Goal: Transaction & Acquisition: Purchase product/service

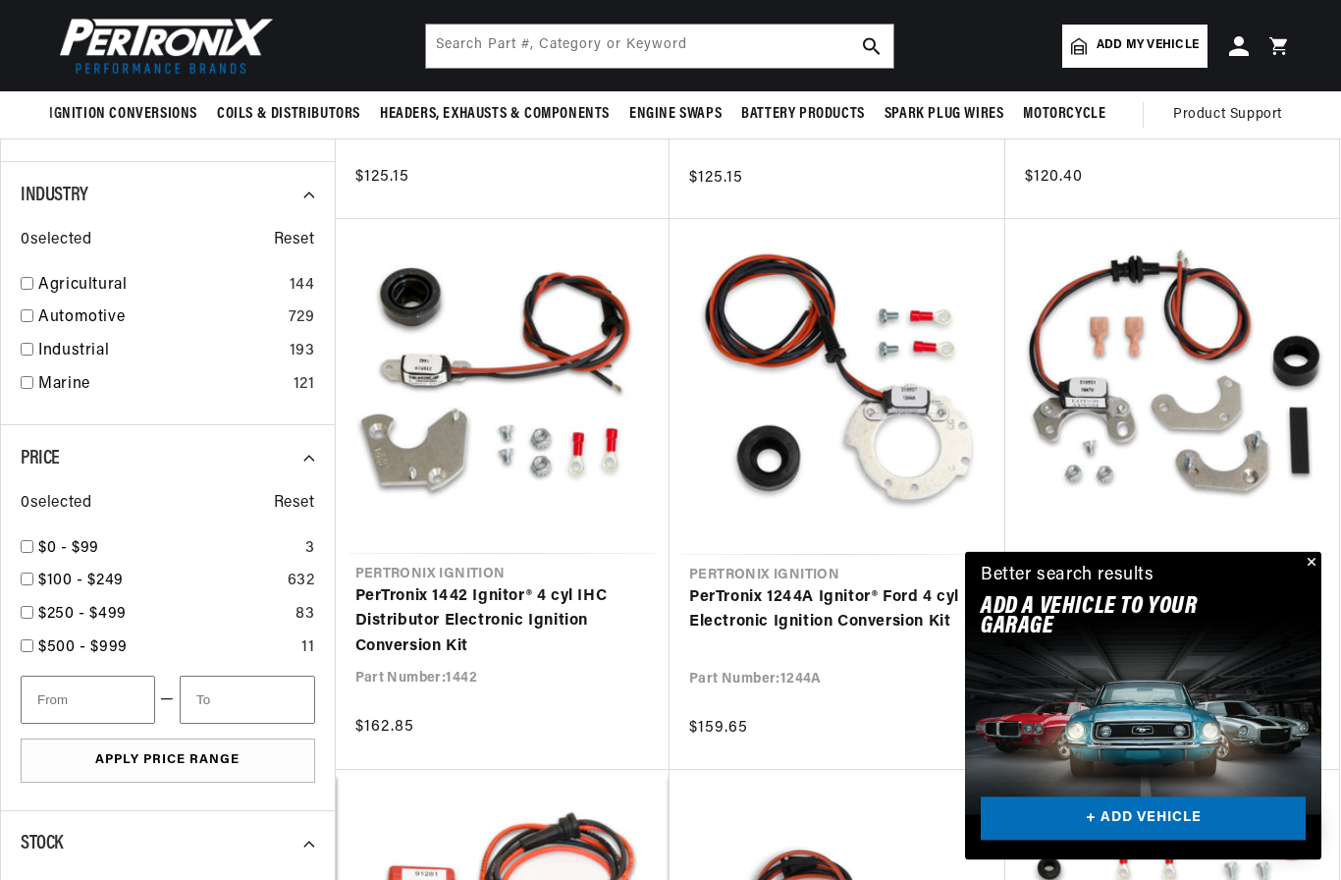
scroll to position [976, 0]
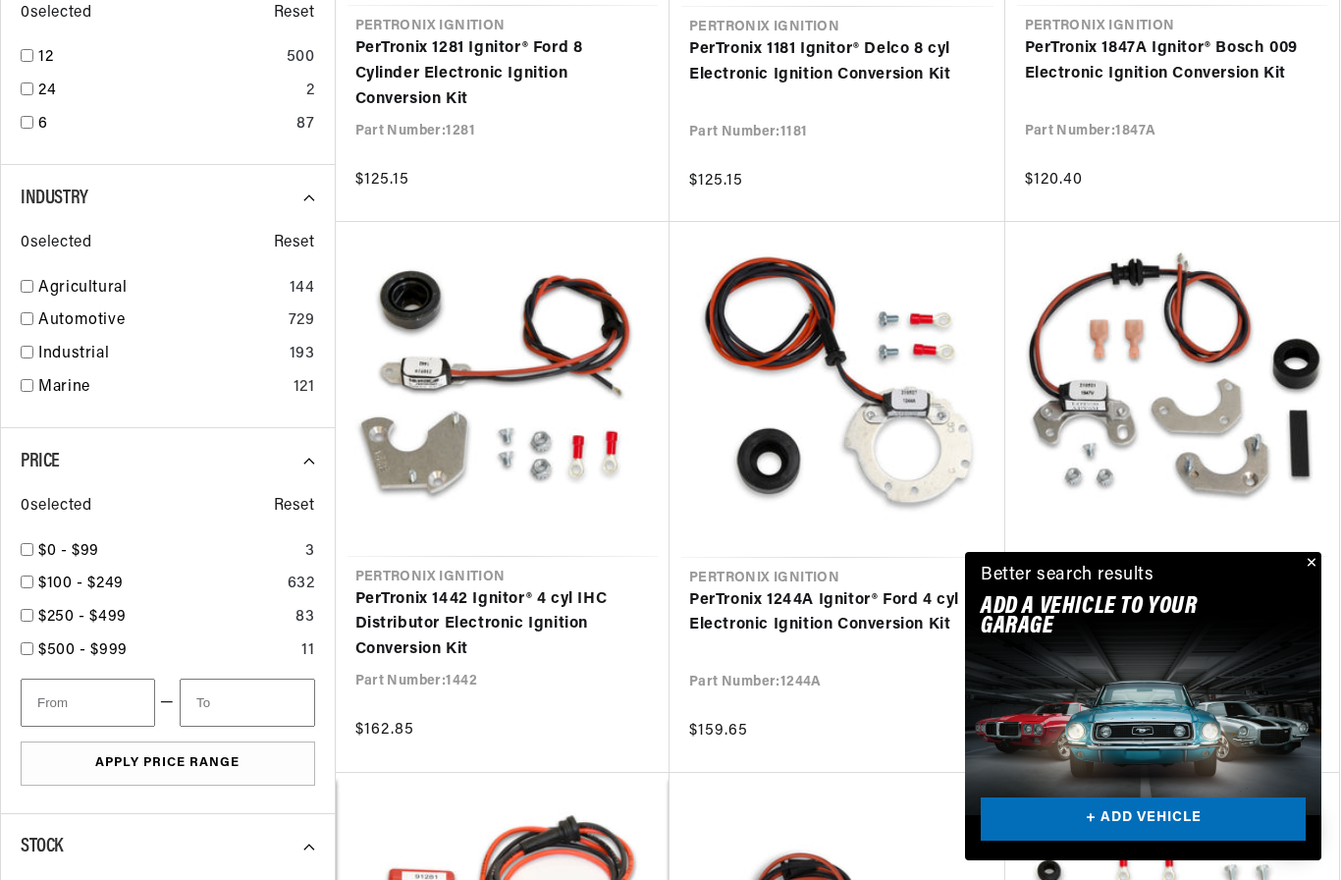
click at [38, 313] on link "Automotive" at bounding box center [159, 321] width 242 height 26
checkbox input "true"
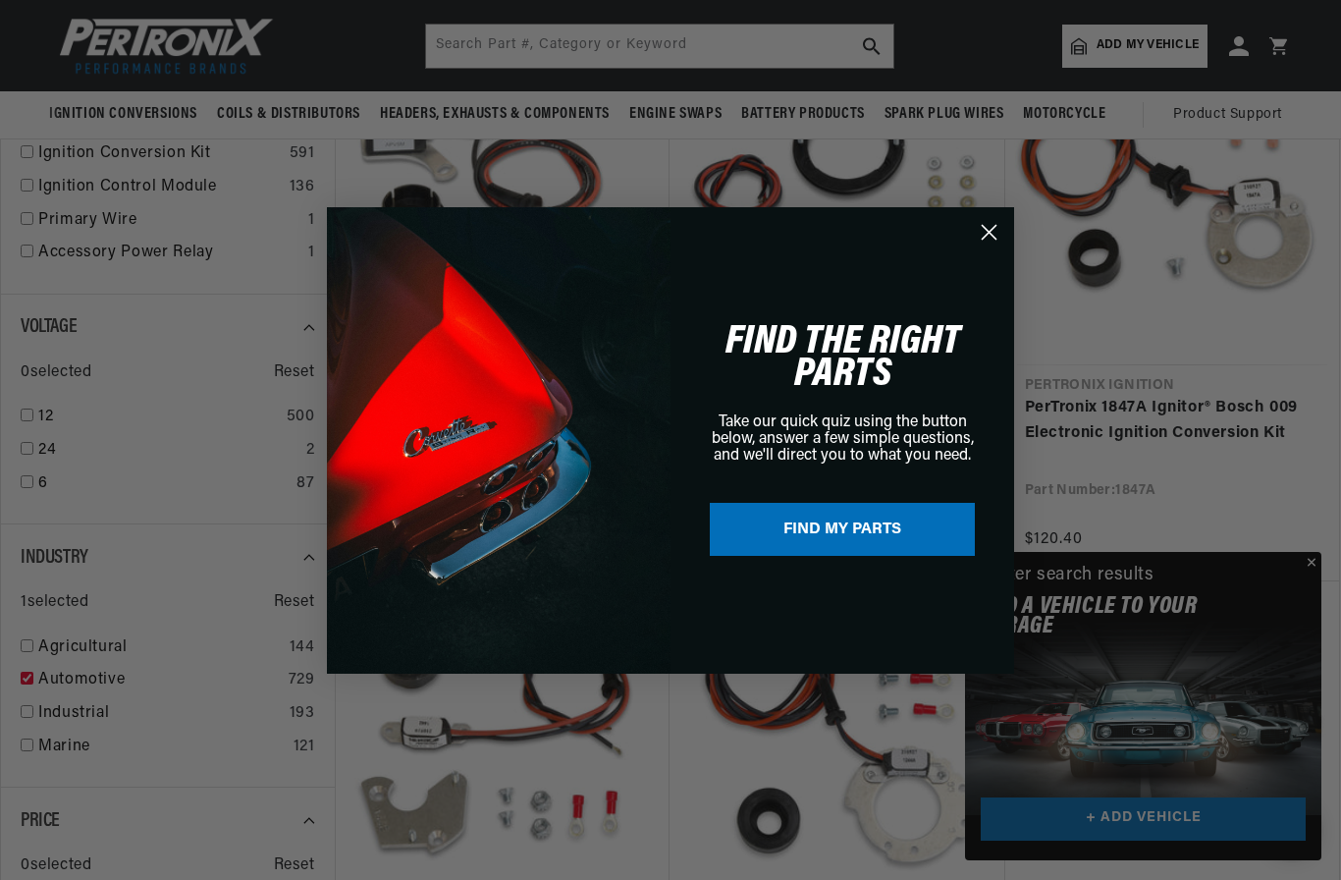
scroll to position [616, 0]
click at [987, 232] on circle "Close dialog" at bounding box center [989, 231] width 32 height 32
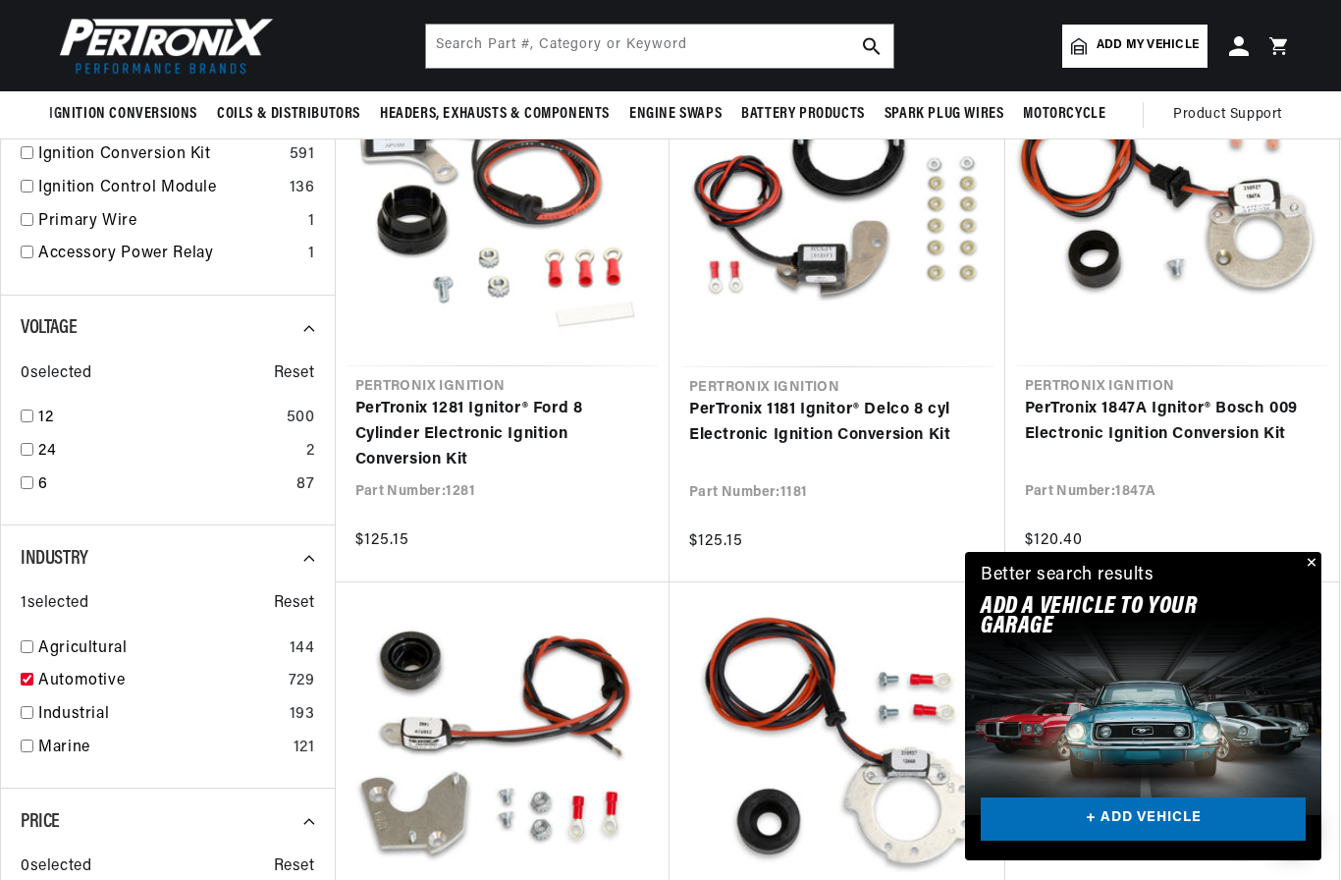
click at [27, 413] on input "checkbox" at bounding box center [27, 415] width 13 height 13
checkbox input "true"
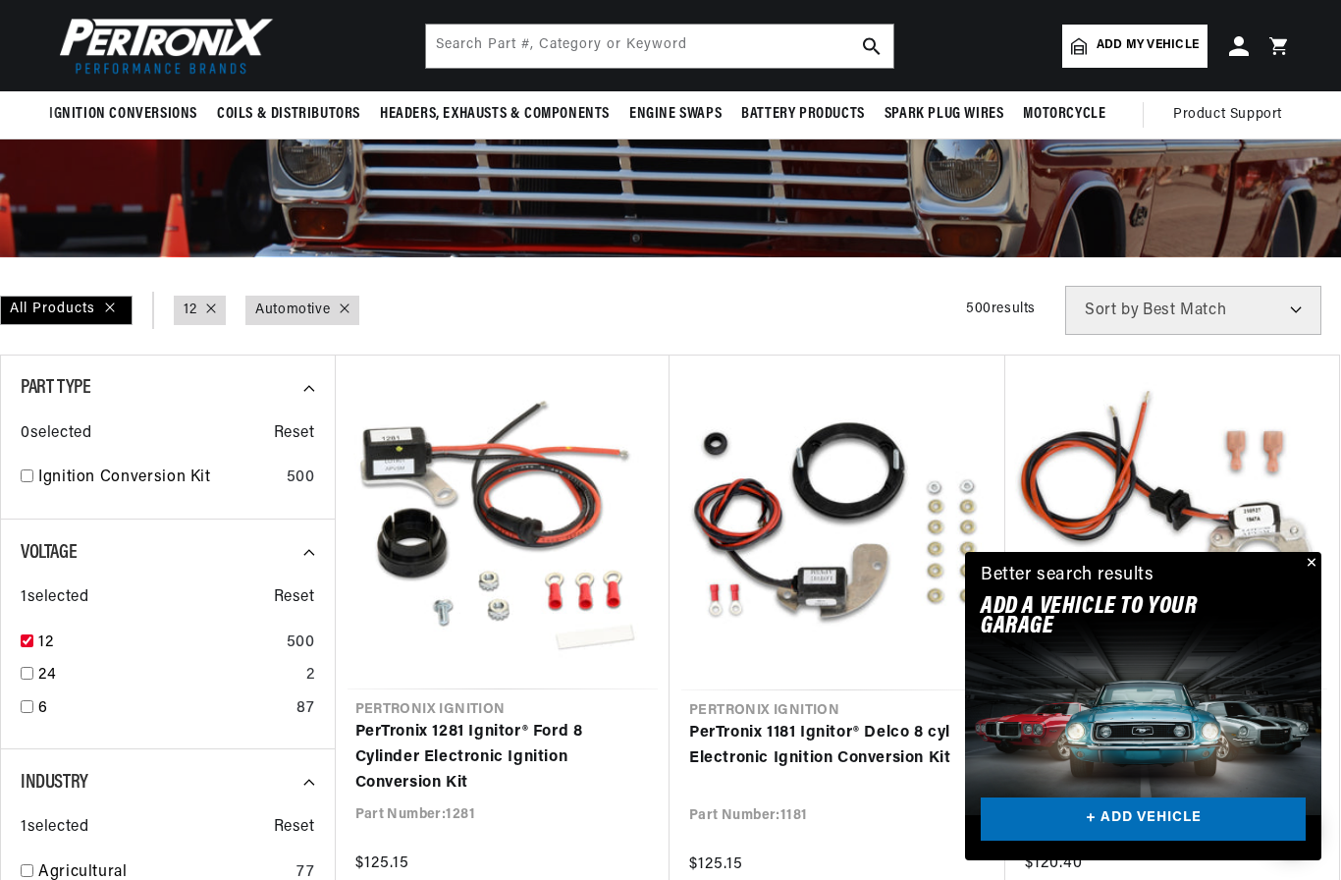
click at [29, 473] on input "checkbox" at bounding box center [27, 475] width 13 height 13
checkbox input "true"
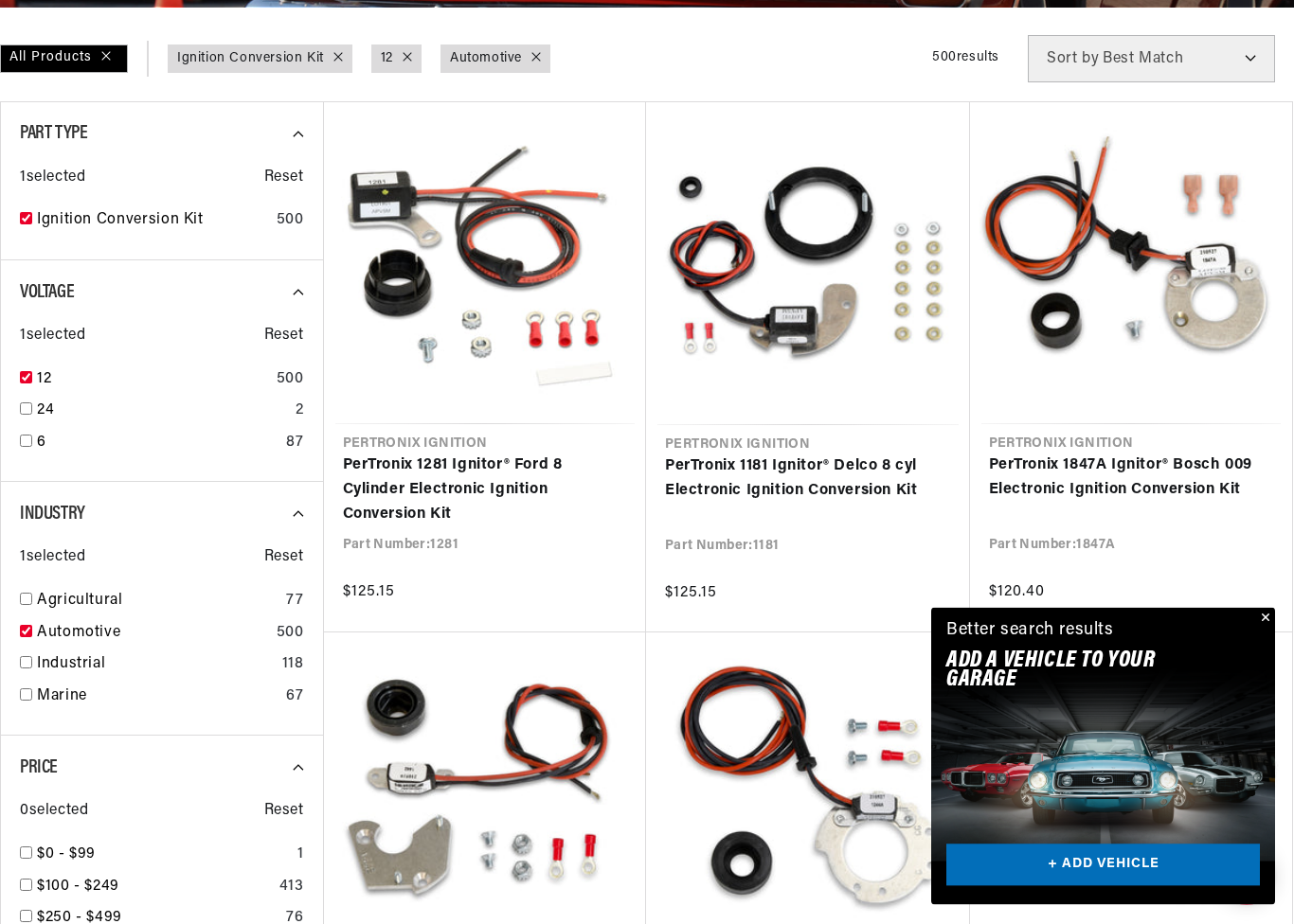
scroll to position [523, 0]
click at [1268, 619] on button "Close" at bounding box center [1264, 619] width 23 height 23
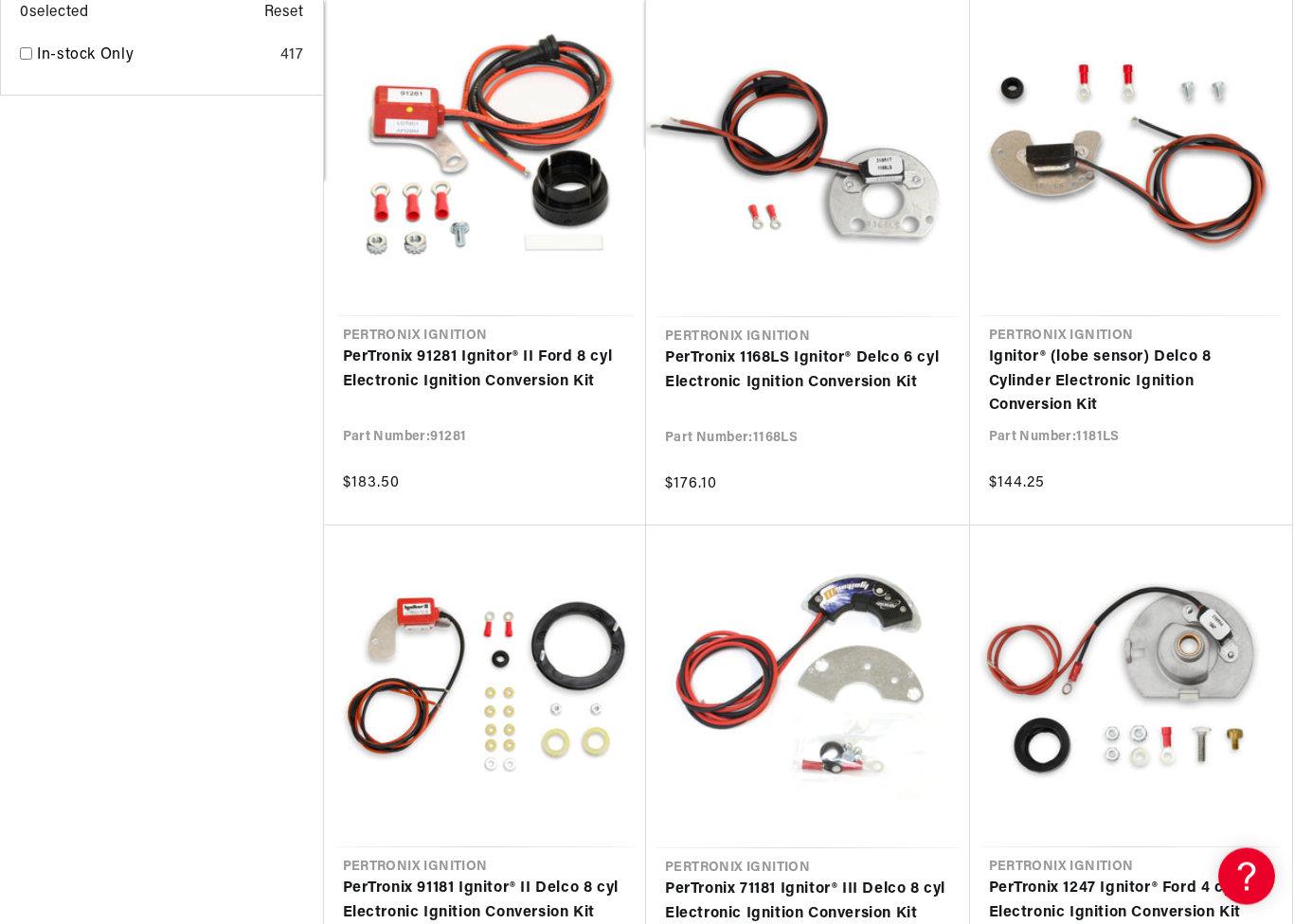
scroll to position [0, 0]
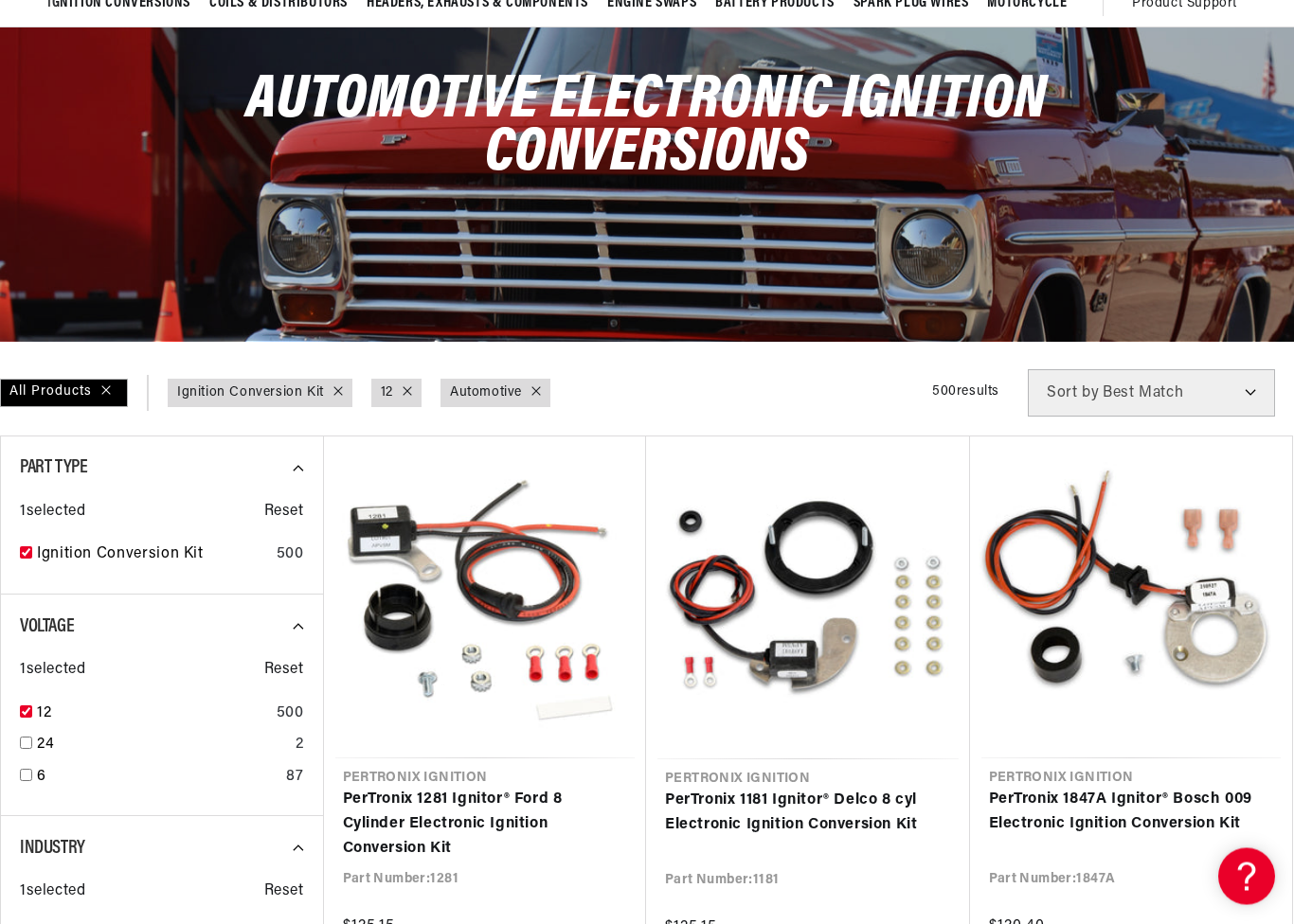
scroll to position [0, 2247]
click at [1255, 395] on select "Best Match Featured Name, A-Z Name, Z-A Price, Low to High Price, High to Low" at bounding box center [1151, 393] width 247 height 47
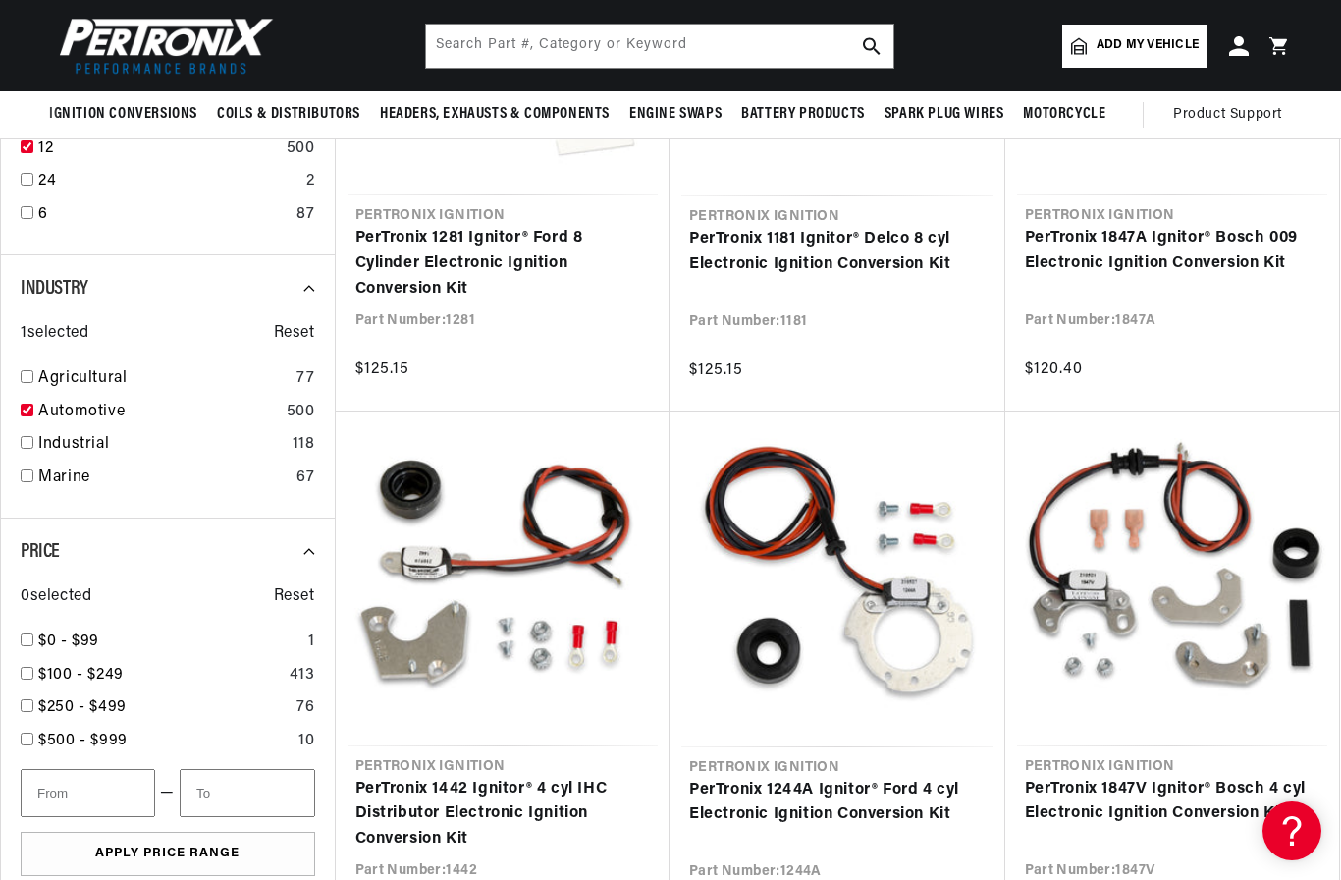
scroll to position [780, 0]
